Goal: Communication & Community: Answer question/provide support

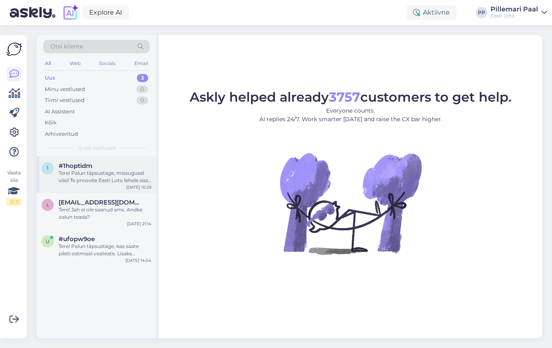
click at [68, 181] on div "Tere! Palun täpsustage, missugusel viisil Te proovite Eesti Loto lehele sisse l…" at bounding box center [105, 177] width 93 height 15
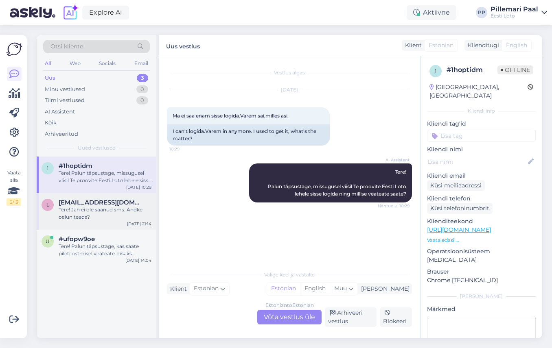
click at [71, 208] on div "Tere! Jah ei ole saanud sms. Andke oalun teada?" at bounding box center [105, 213] width 93 height 15
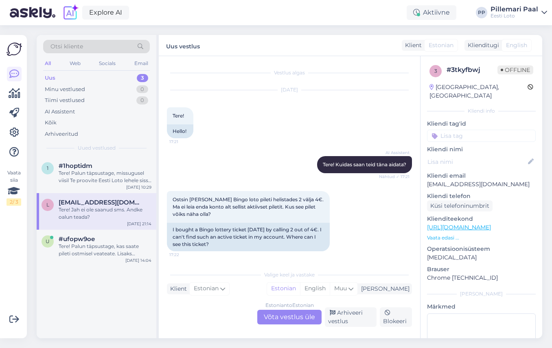
scroll to position [367, 0]
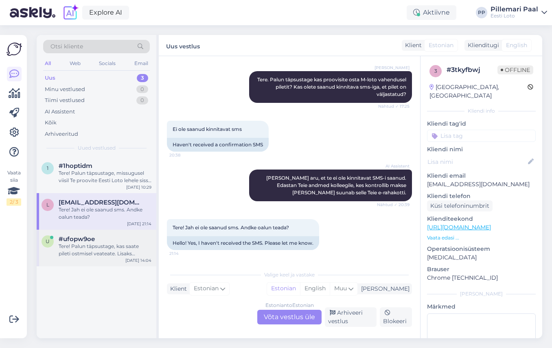
click at [74, 248] on div "Tere! Palun täpsustage, kas saate pileti ostmisel veateate. Lisaks soovitame Te…" at bounding box center [105, 250] width 93 height 15
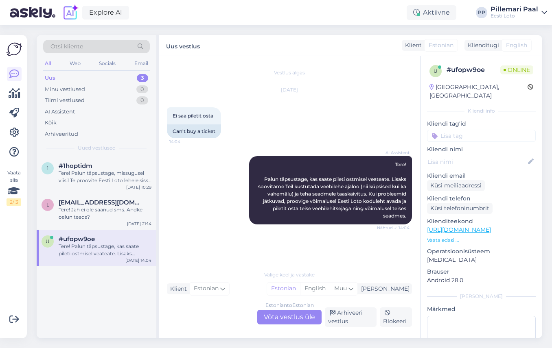
scroll to position [0, 0]
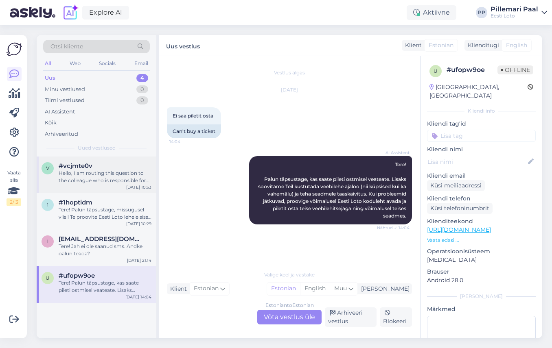
click at [98, 177] on div "Hello, I am routing this question to the colleague who is responsible for this …" at bounding box center [105, 177] width 93 height 15
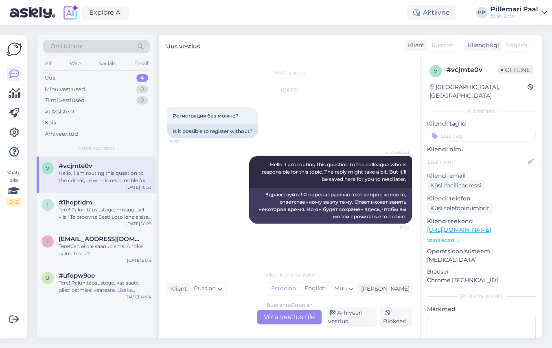
click at [274, 321] on div "Russian to Estonian Võta vestlus üle" at bounding box center [289, 317] width 64 height 15
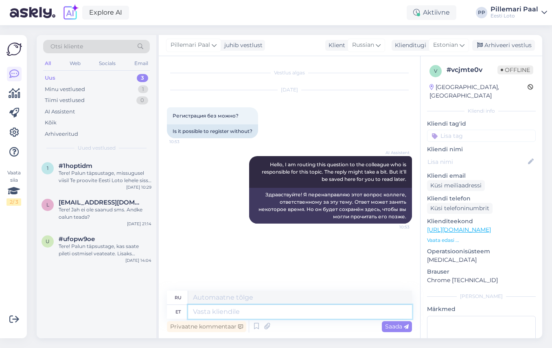
click at [253, 314] on textarea at bounding box center [300, 312] width 224 height 14
type textarea "Et sa"
type textarea "Что"
type textarea "Et saaksime T"
type textarea "Чтобы мы могли"
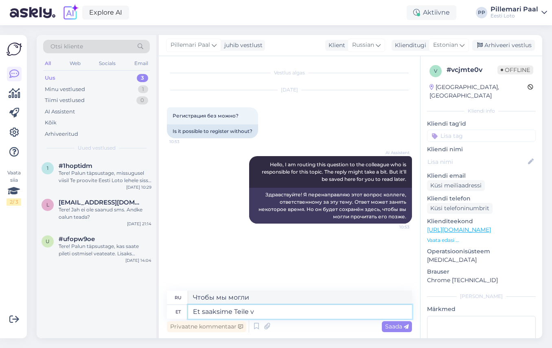
type textarea "Et saaksime Teile va"
type textarea "Чтобы мы могли предоставить вам"
type textarea "Et saaksime Teile vastata,"
type textarea "Чтобы мы могли вам ответить,"
type textarea "Et saaksime Teile vastata, palun t"
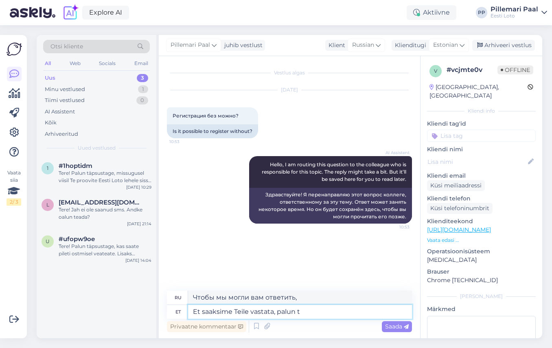
type textarea "Чтобы мы могли вам ответить, пожалуйста"
type textarea "Et saaksime Teile vastata, palun täpsustage oma k"
type textarea "Чтобы мы могли вам ответить, пожалуйста, укажите ваш"
type textarea "Et saaksime Teile vastata, palun täpsustage oma küsim"
type textarea "Чтобы мы могли вам ответить, пожалуйста, уточните свой вопрос."
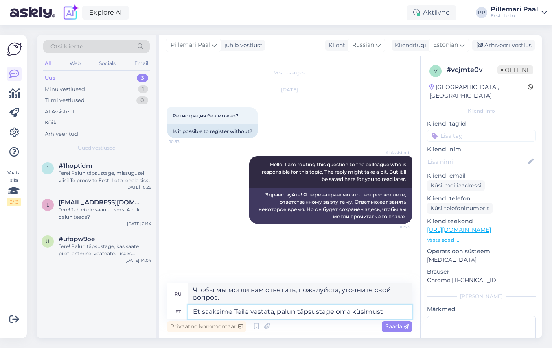
type textarea "Et saaksime Teile vastata, palun täpsustage oma küsimust."
click at [387, 310] on textarea "Et saaksime Teile vastata, palun täpsustage oma küsimust." at bounding box center [300, 312] width 224 height 14
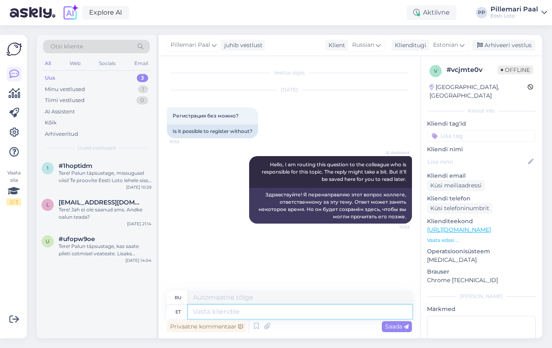
scroll to position [5, 0]
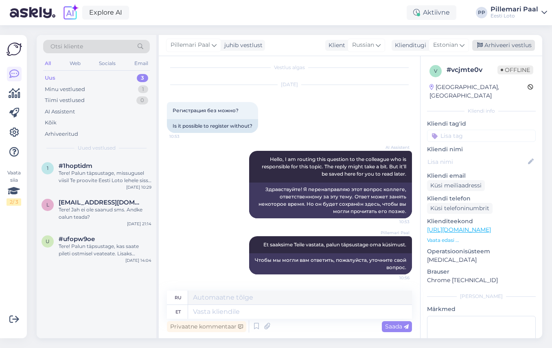
click at [500, 45] on div "Arhiveeri vestlus" at bounding box center [503, 45] width 63 height 11
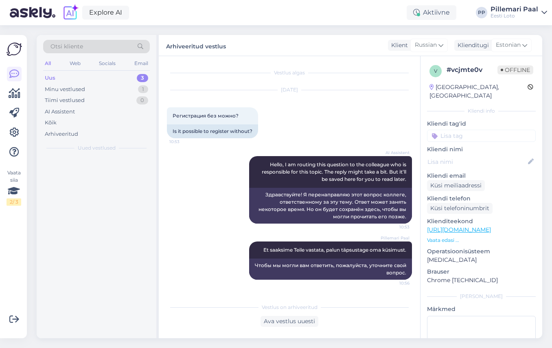
scroll to position [0, 0]
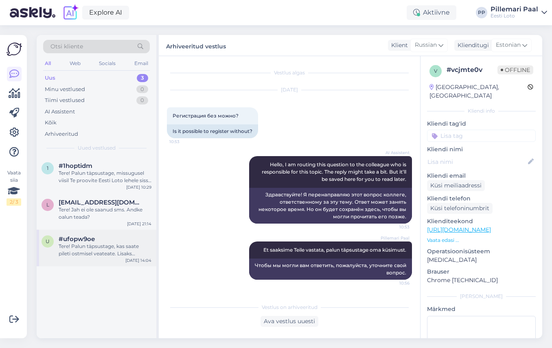
click at [65, 255] on div "Tere! Palun täpsustage, kas saate pileti ostmisel veateate. Lisaks soovitame Te…" at bounding box center [105, 250] width 93 height 15
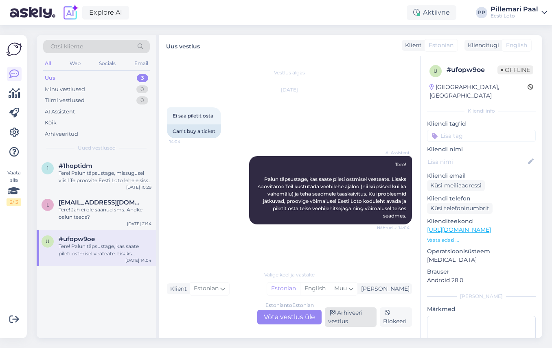
click at [341, 320] on div "Arhiveeri vestlus" at bounding box center [351, 317] width 52 height 20
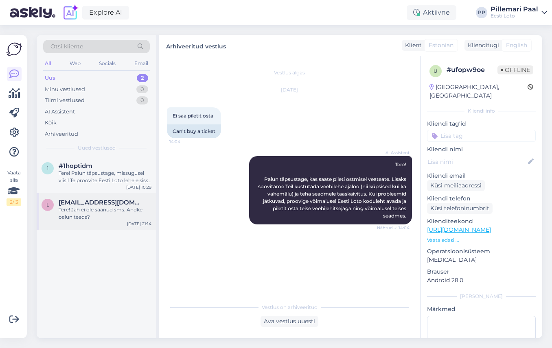
click at [70, 218] on div "Tere! Jah ei ole saanud sms. Andke oalun teada?" at bounding box center [105, 213] width 93 height 15
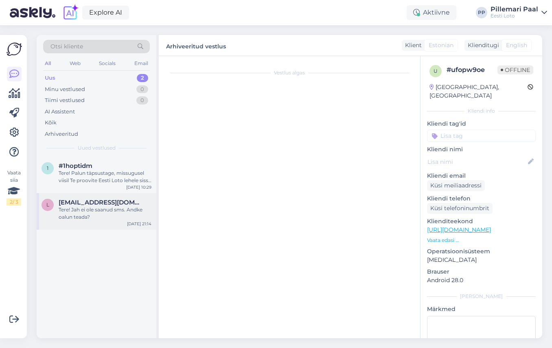
scroll to position [367, 0]
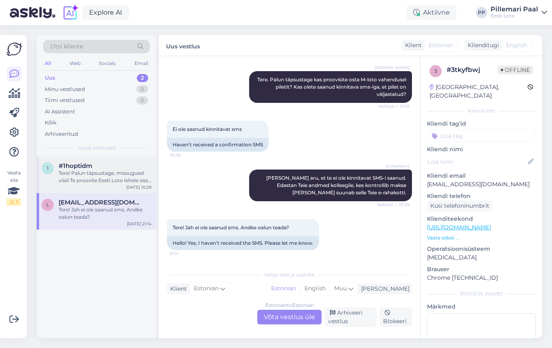
click at [87, 170] on div "Tere! Palun täpsustage, missugusel viisil Te proovite Eesti Loto lehele sisse l…" at bounding box center [105, 177] width 93 height 15
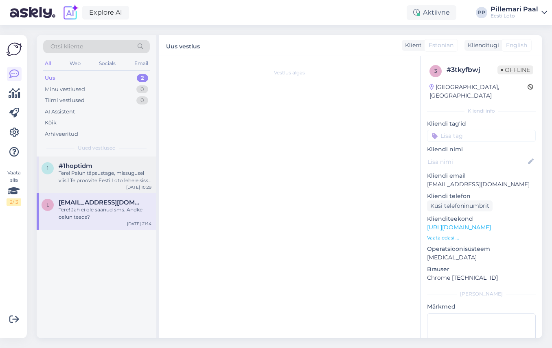
scroll to position [0, 0]
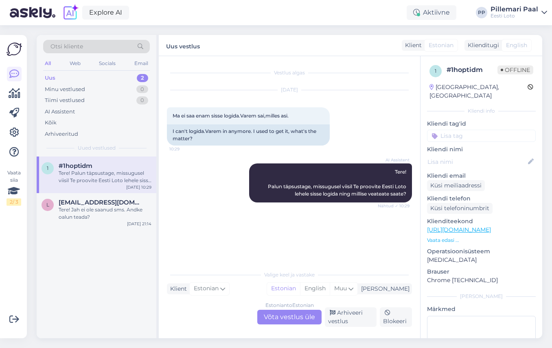
click at [465, 130] on input at bounding box center [481, 136] width 109 height 12
type input "sisse"
click at [483, 155] on span "Sisselogimine" at bounding box center [480, 157] width 33 height 5
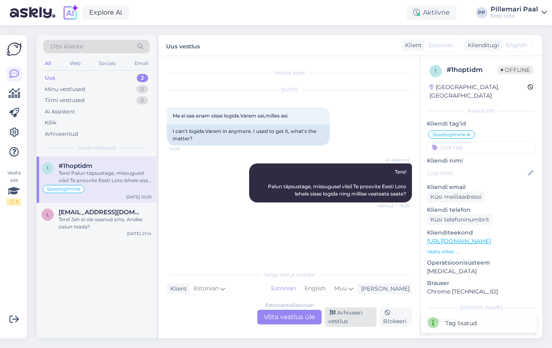
click at [343, 314] on div "Arhiveeri vestlus" at bounding box center [351, 317] width 52 height 20
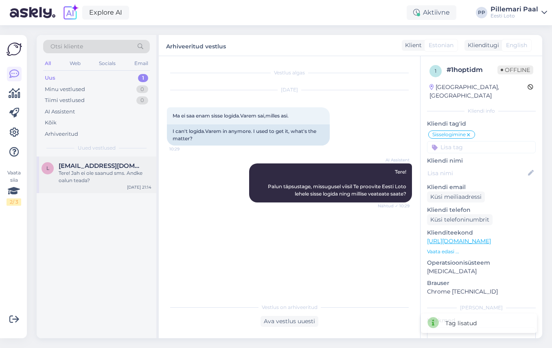
click at [78, 170] on div "Tere! Jah ei ole saanud sms. Andke oalun teada?" at bounding box center [105, 177] width 93 height 15
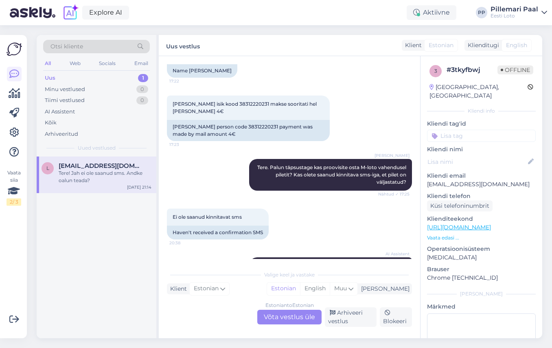
scroll to position [279, 0]
click at [245, 104] on span "[PERSON_NAME] isik kood 38312220231 makse sooritati hel [PERSON_NAME] 4€" at bounding box center [244, 107] width 145 height 13
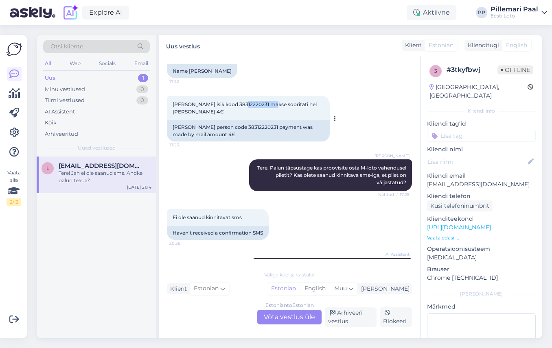
click at [245, 104] on span "[PERSON_NAME] isik kood 38312220231 makse sooritati hel [PERSON_NAME] 4€" at bounding box center [244, 107] width 145 height 13
copy span "38312220231"
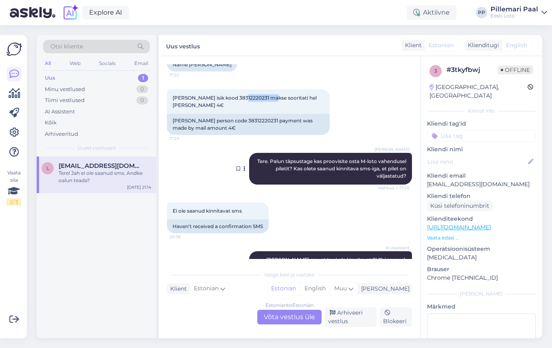
scroll to position [367, 0]
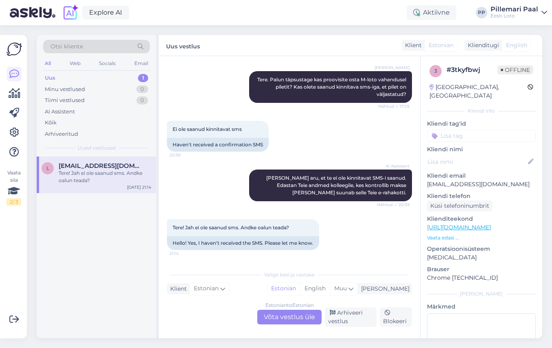
click at [270, 318] on div "Estonian to Estonian Võta vestlus üle" at bounding box center [289, 317] width 64 height 15
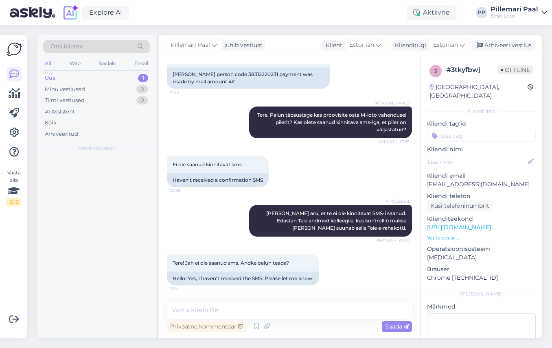
scroll to position [332, 0]
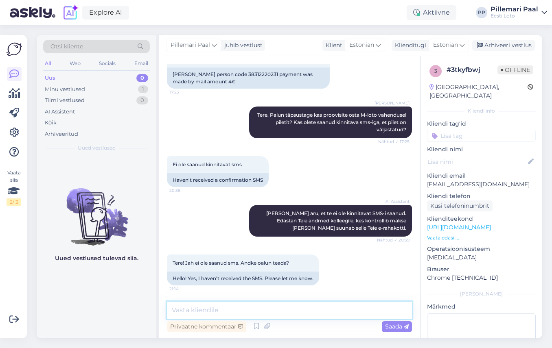
click at [200, 315] on textarea at bounding box center [289, 310] width 245 height 17
paste textarea "Näeme, et Te ei ole eile M-Loto vahendusel Bingo Loto piletit ostnud. Põhjus võ…"
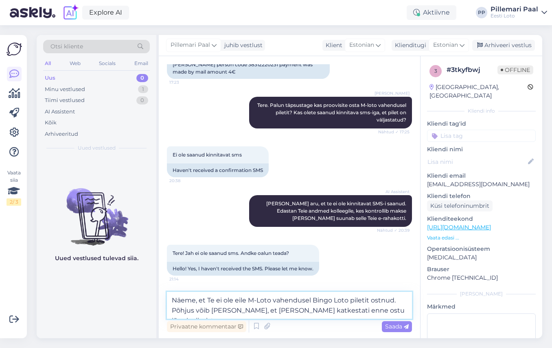
paste textarea "[PERSON_NAME] kontrollida oma telefoniarvet ja veenduda, kas seal on kajastunud…"
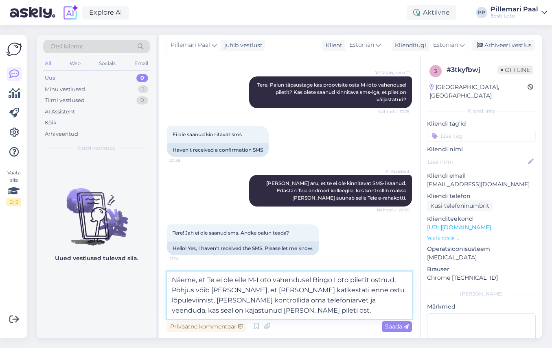
click at [350, 300] on textarea "Näeme, et Te ei ole eile M-Loto vahendusel Bingo Loto piletit ostnud. Põhjus võ…" at bounding box center [289, 295] width 245 height 47
click at [218, 310] on textarea "Näeme, et Te ei ole eile M-Loto vahendusel Bingo Loto piletit ostnud. Põhjus võ…" at bounding box center [289, 295] width 245 height 47
click at [237, 312] on textarea "Näeme, et Te ei ole eile M-Loto vahendusel Bingo Loto piletit ostnud. Põhjus võ…" at bounding box center [289, 295] width 245 height 47
drag, startPoint x: 295, startPoint y: 312, endPoint x: 227, endPoint y: 310, distance: 68.8
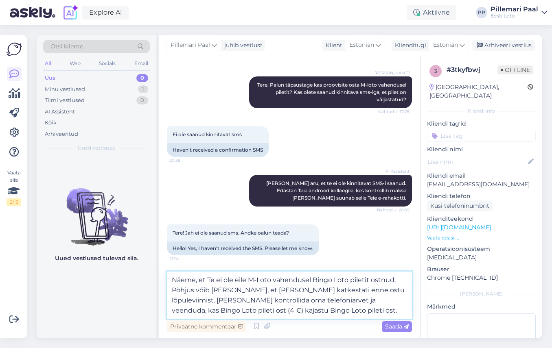
click at [227, 310] on textarea "Näeme, et Te ei ole eile M-Loto vahendusel Bingo Loto piletit ostnud. Põhjus võ…" at bounding box center [289, 295] width 245 height 47
click at [264, 290] on textarea "Näeme, et Te ei ole eile M-Loto vahendusel Bingo Loto piletit ostnud. Põhjus võ…" at bounding box center [289, 295] width 245 height 47
click at [286, 290] on textarea "Näeme, et Te ei ole eile M-Loto vahendusel Bingo Loto piletit ostnud. Põhjus võ…" at bounding box center [289, 295] width 245 height 47
type textarea "Näeme, et Te ei ole eile M-Loto vahendusel Bingo Loto piletit ostnud. Põhjus võ…"
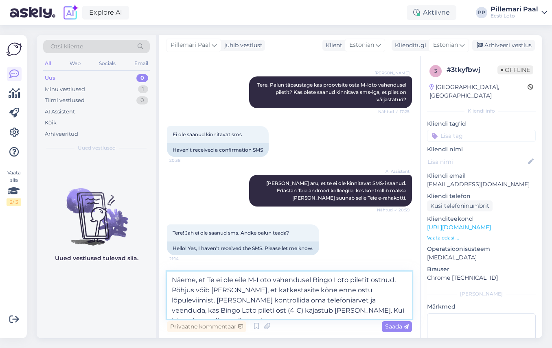
click at [370, 312] on textarea "Näeme, et Te ei ole eile M-Loto vahendusel Bingo Loto piletit ostnud. Põhjus võ…" at bounding box center [289, 295] width 245 height 47
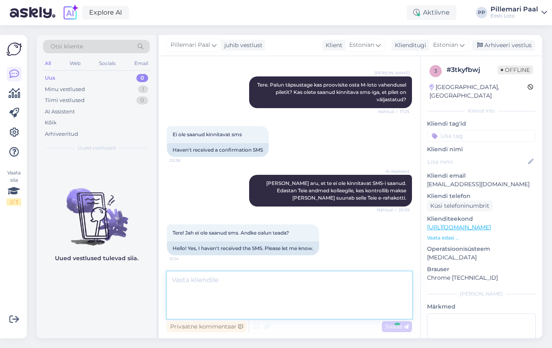
scroll to position [413, 0]
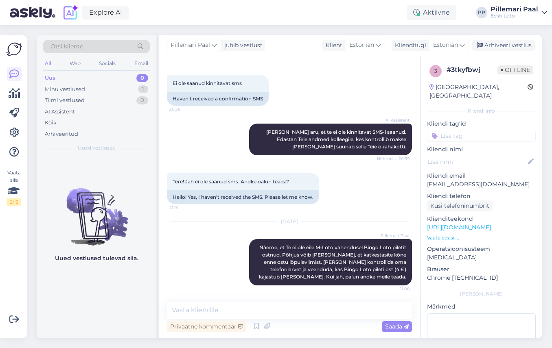
click at [465, 130] on input at bounding box center [481, 136] width 109 height 12
type input "m-loto"
click at [479, 155] on span "M-loto" at bounding box center [481, 157] width 16 height 5
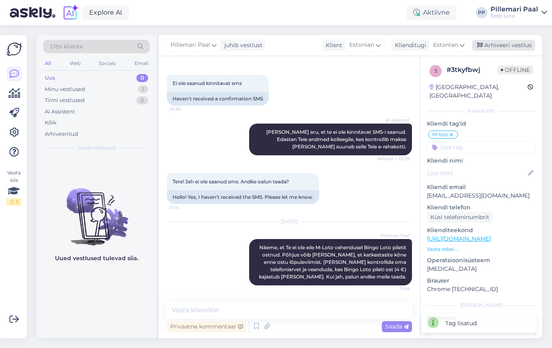
click at [497, 43] on div "Arhiveeri vestlus" at bounding box center [503, 45] width 63 height 11
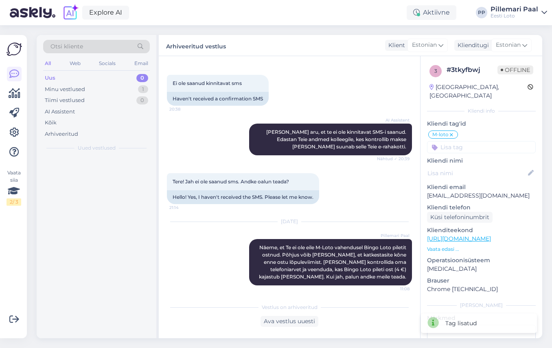
scroll to position [416, 0]
